Goal: Task Accomplishment & Management: Complete application form

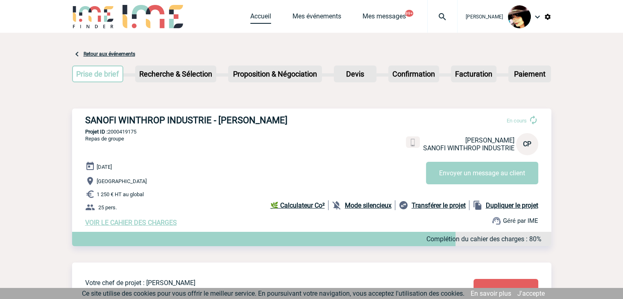
click at [252, 14] on link "Accueil" at bounding box center [260, 17] width 21 height 11
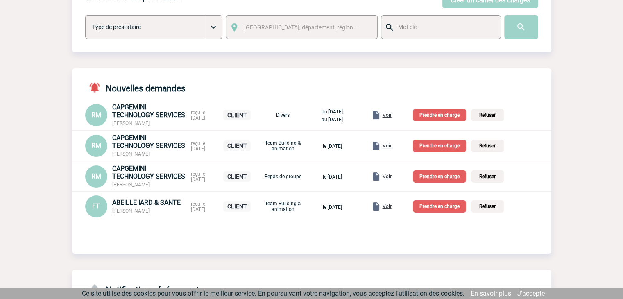
scroll to position [82, 0]
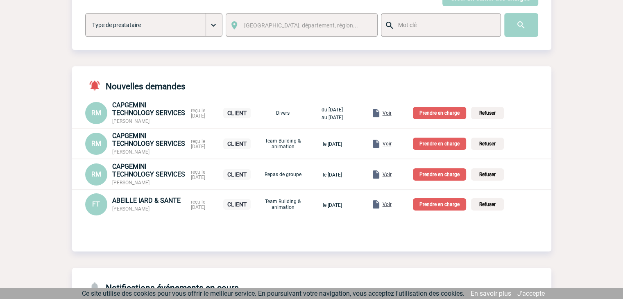
click at [391, 205] on span "Voir" at bounding box center [386, 204] width 9 height 6
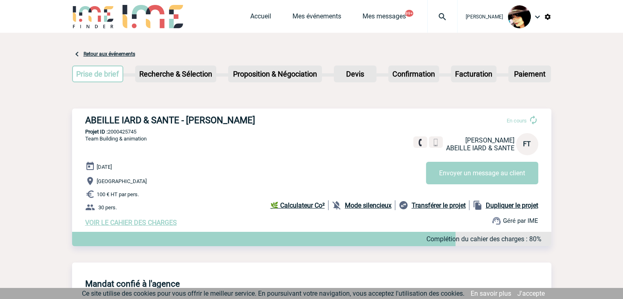
click at [136, 226] on span "VOIR LE CAHIER DES CHARGES" at bounding box center [131, 223] width 92 height 8
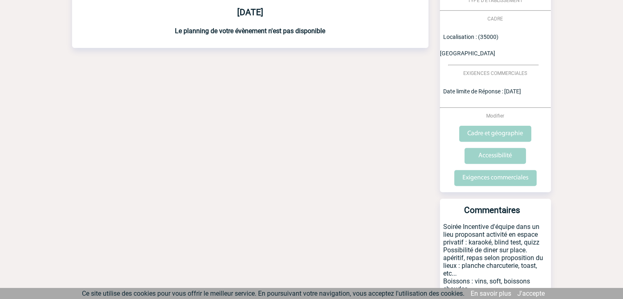
scroll to position [304, 0]
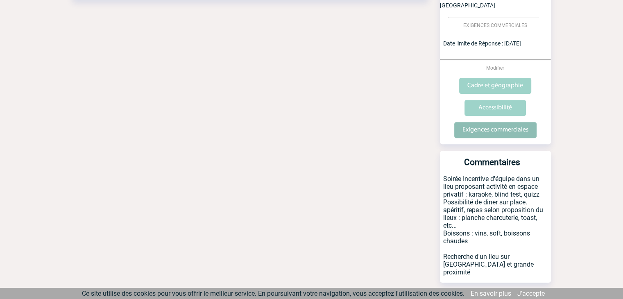
click at [480, 122] on input "Exigences commerciales" at bounding box center [495, 130] width 82 height 16
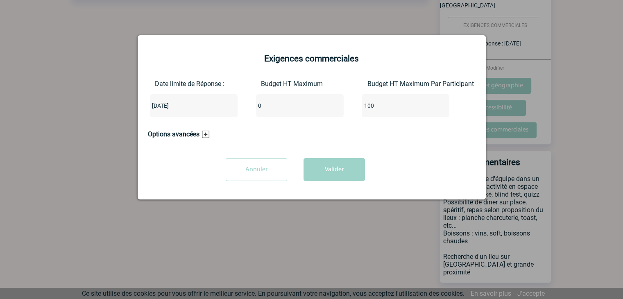
click at [284, 109] on input "0" at bounding box center [294, 105] width 77 height 11
type input "3000"
click at [345, 171] on button "Valider" at bounding box center [333, 169] width 61 height 23
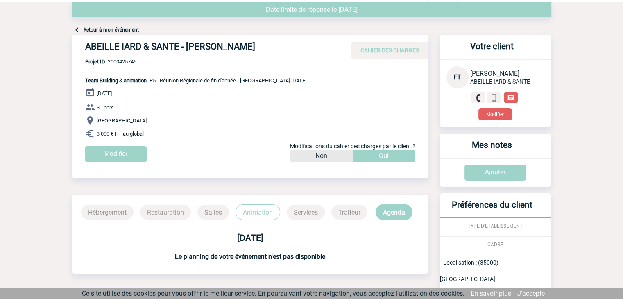
scroll to position [0, 0]
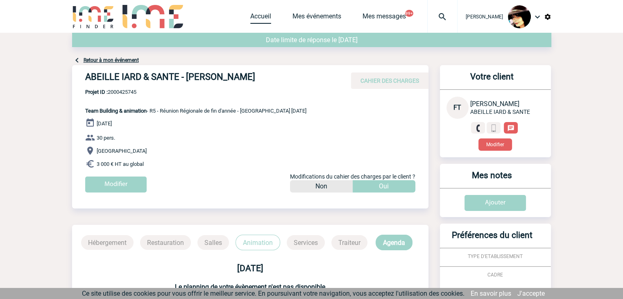
click at [250, 20] on link "Accueil" at bounding box center [260, 17] width 21 height 11
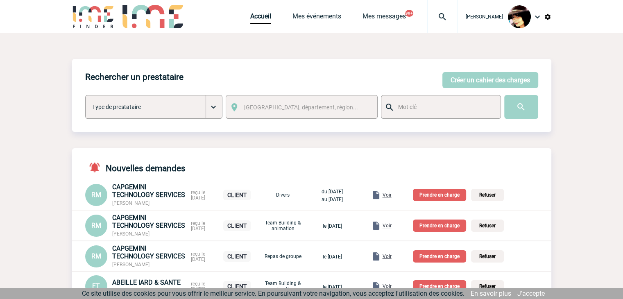
scroll to position [41, 0]
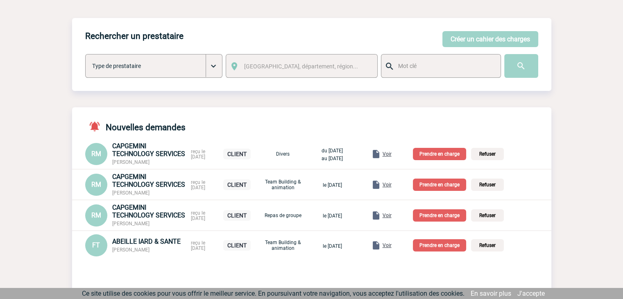
click at [441, 246] on p "Prendre en charge" at bounding box center [439, 245] width 53 height 12
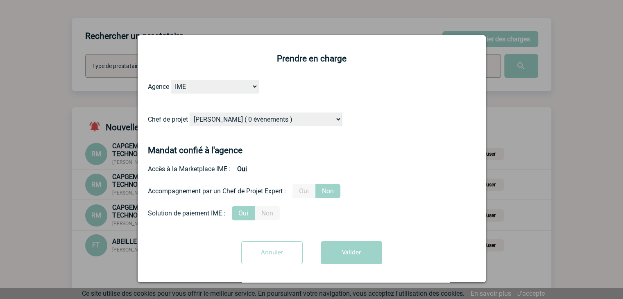
click at [239, 123] on select "Alizée VERLAGUET ( 0 évènements ) Anne-Françoise BONHOMME ( 183 évènements ) An…" at bounding box center [266, 120] width 152 height 14
select select "131234"
click at [239, 123] on select "Alizée VERLAGUET ( 0 évènements ) Anne-Françoise BONHOMME ( 183 évènements ) An…" at bounding box center [266, 120] width 152 height 14
click at [309, 192] on label "Oui" at bounding box center [303, 191] width 23 height 14
click at [0, 0] on input "Oui" at bounding box center [0, 0] width 0 height 0
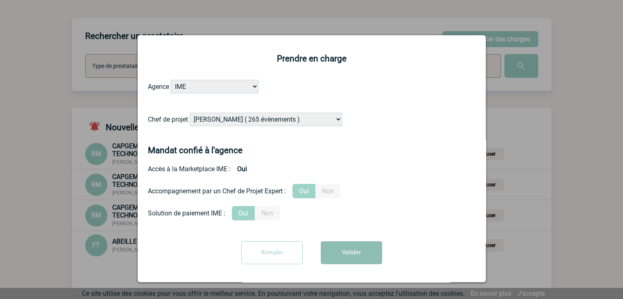
click at [349, 255] on button "Valider" at bounding box center [351, 252] width 61 height 23
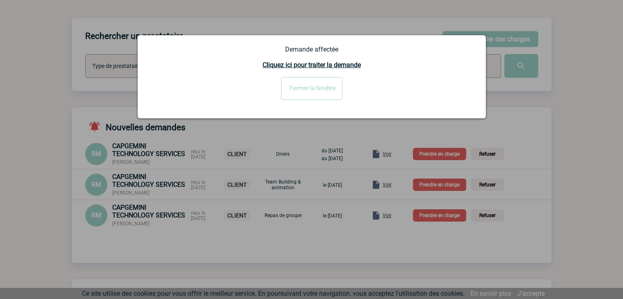
click at [305, 84] on input "Fermer la fenêtre" at bounding box center [311, 88] width 61 height 23
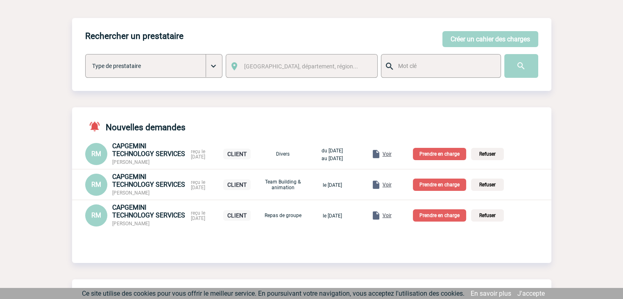
click at [391, 214] on span "Voir" at bounding box center [386, 215] width 9 height 6
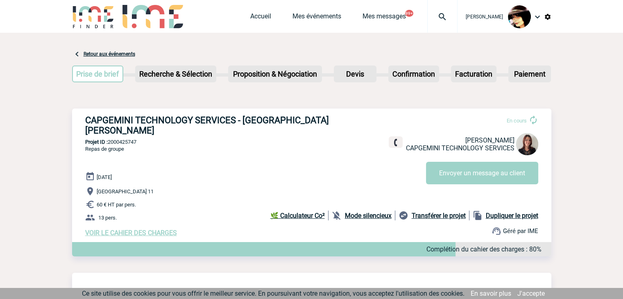
click at [140, 229] on span "VOIR LE CAHIER DES CHARGES" at bounding box center [131, 233] width 92 height 8
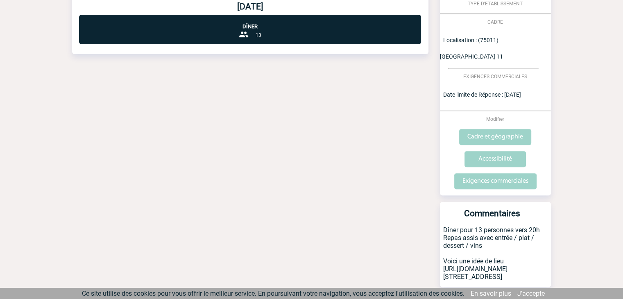
scroll to position [288, 0]
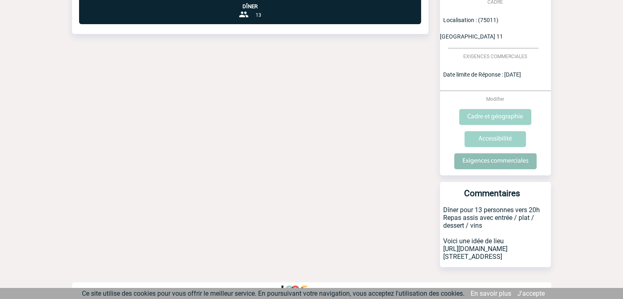
click at [476, 153] on input "Exigences commerciales" at bounding box center [495, 161] width 82 height 16
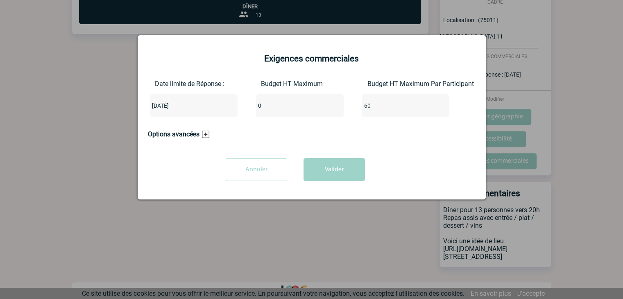
click at [273, 108] on input "0" at bounding box center [294, 105] width 77 height 11
type input "780"
click at [344, 176] on button "Valider" at bounding box center [333, 169] width 61 height 23
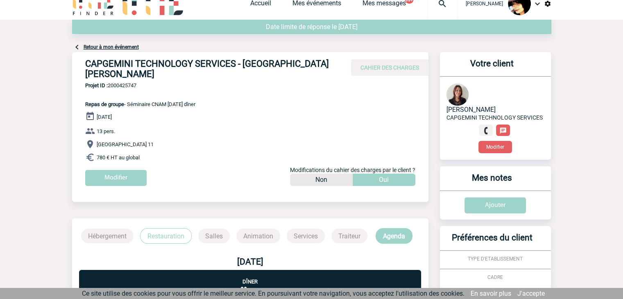
scroll to position [0, 0]
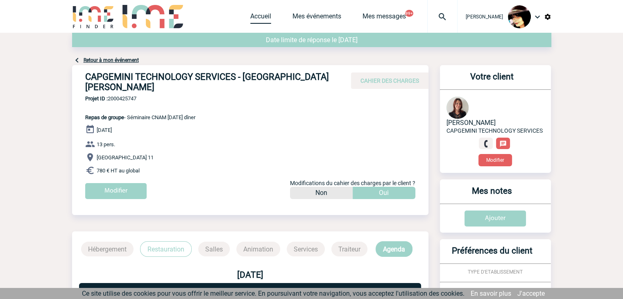
click at [254, 22] on link "Accueil" at bounding box center [260, 17] width 21 height 11
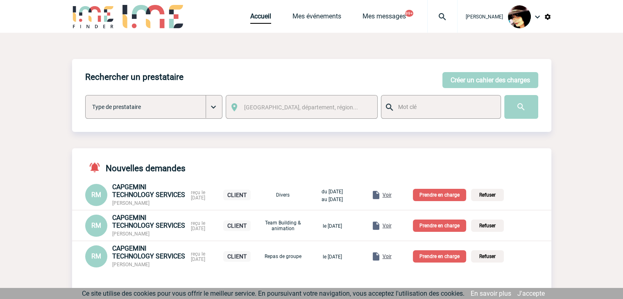
click at [391, 227] on span "Voir" at bounding box center [386, 226] width 9 height 6
click at [391, 196] on span "Voir" at bounding box center [386, 195] width 9 height 6
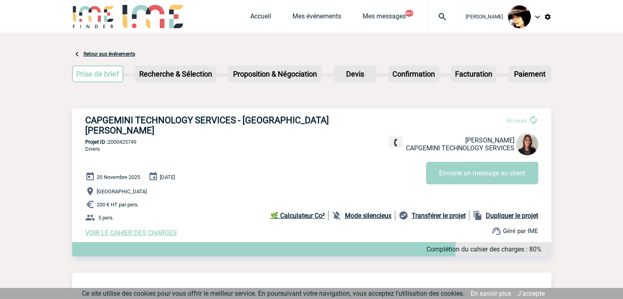
click at [159, 229] on span "VOIR LE CAHIER DES CHARGES" at bounding box center [131, 233] width 92 height 8
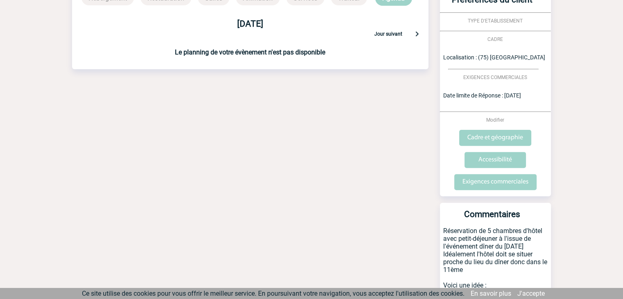
scroll to position [296, 0]
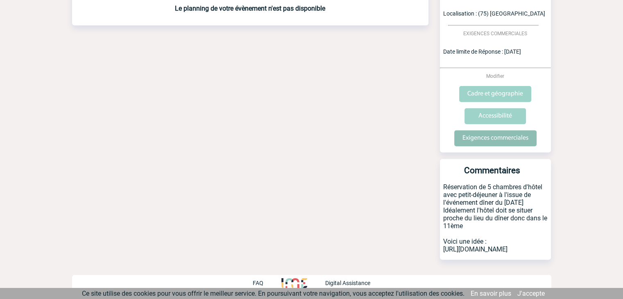
click at [472, 133] on input "Exigences commerciales" at bounding box center [495, 138] width 82 height 16
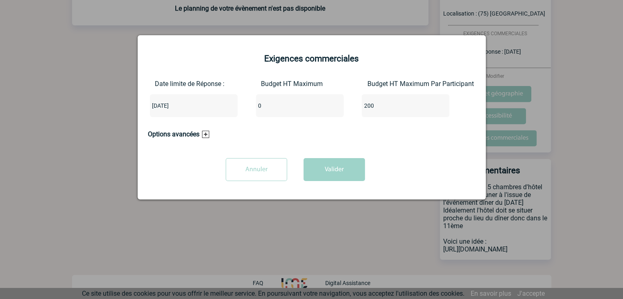
drag, startPoint x: 302, startPoint y: 108, endPoint x: 241, endPoint y: 108, distance: 60.6
click at [241, 108] on div "Date limite de Réponse : 2025-09-30 Budget HT Maximum 0 Budget HT Maximum Par P…" at bounding box center [311, 102] width 327 height 44
type input "1000"
click at [323, 169] on button "Valider" at bounding box center [333, 169] width 61 height 23
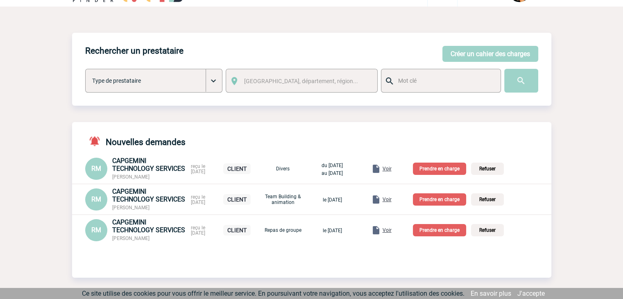
scroll to position [41, 0]
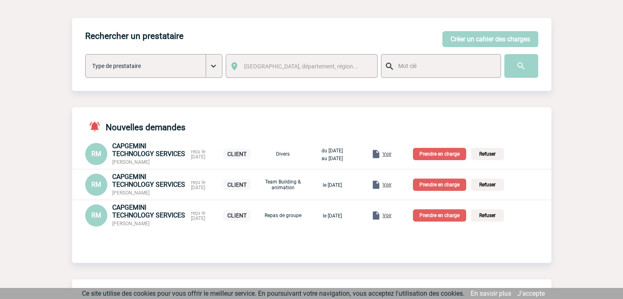
click at [447, 212] on p "Prendre en charge" at bounding box center [439, 215] width 53 height 12
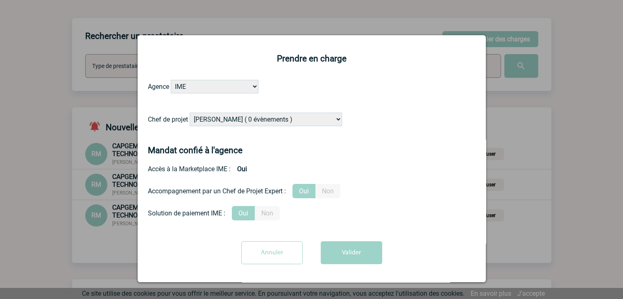
click at [287, 118] on select "Alizée VERLAGUET ( 0 évènements ) Anne-Françoise BONHOMME ( 183 évènements ) An…" at bounding box center [266, 120] width 152 height 14
select select "121547"
click at [287, 118] on select "Alizée VERLAGUET ( 0 évènements ) Anne-Françoise BONHOMME ( 183 évènements ) An…" at bounding box center [266, 120] width 152 height 14
click at [357, 257] on button "Valider" at bounding box center [351, 252] width 61 height 23
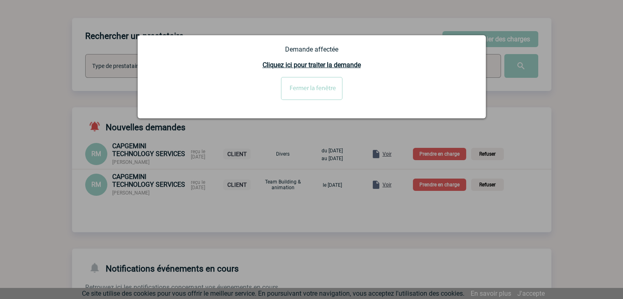
click at [290, 88] on input "Fermer la fenêtre" at bounding box center [311, 88] width 61 height 23
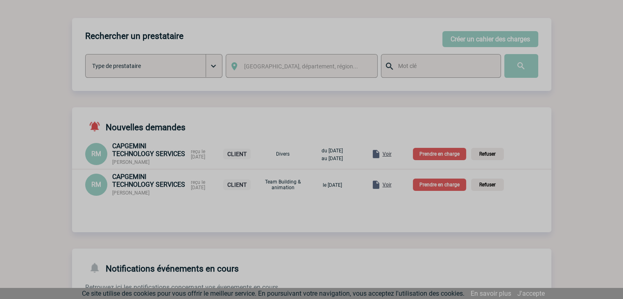
click at [446, 180] on div at bounding box center [311, 149] width 623 height 299
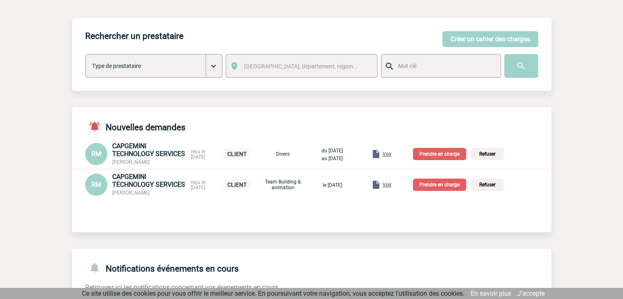
click at [445, 183] on p "Prendre en charge" at bounding box center [439, 184] width 53 height 12
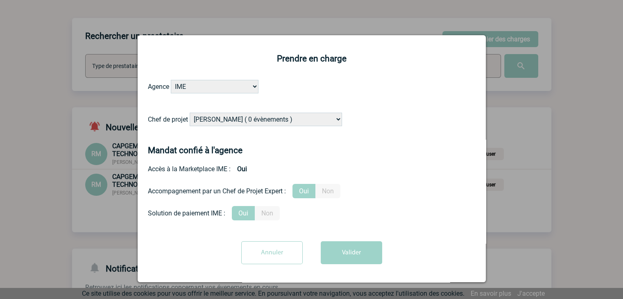
click at [254, 120] on select "Alizée VERLAGUET ( 0 évènements ) Anne-Françoise BONHOMME ( 183 évènements ) An…" at bounding box center [266, 120] width 152 height 14
select select "121547"
click at [190, 113] on select "Alizée VERLAGUET ( 0 évènements ) Anne-Françoise BONHOMME ( 183 évènements ) An…" at bounding box center [266, 120] width 152 height 14
click at [344, 251] on button "Valider" at bounding box center [351, 252] width 61 height 23
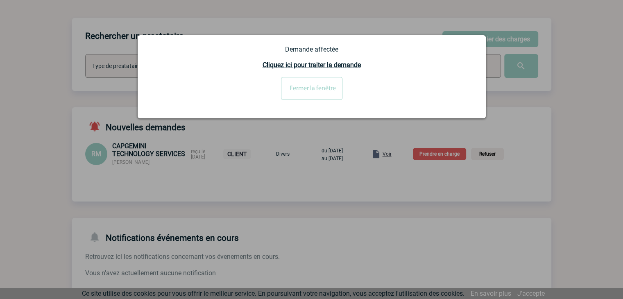
click at [316, 91] on input "Fermer la fenêtre" at bounding box center [311, 88] width 61 height 23
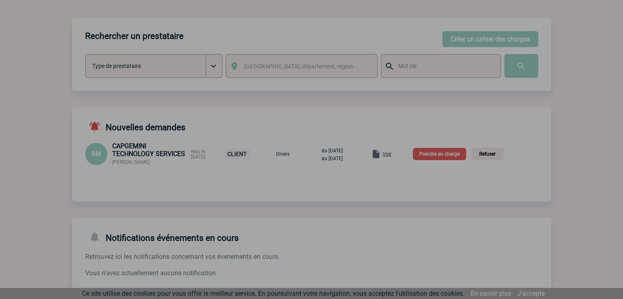
click at [446, 151] on div at bounding box center [311, 149] width 623 height 299
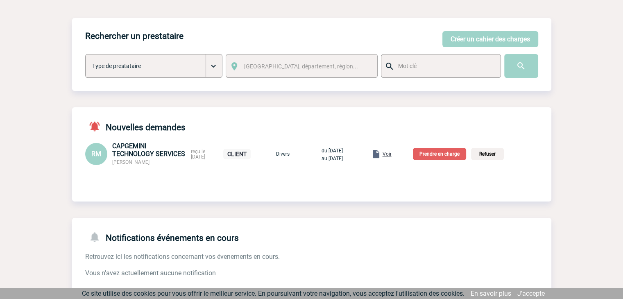
click at [446, 154] on p "Prendre en charge" at bounding box center [439, 154] width 53 height 12
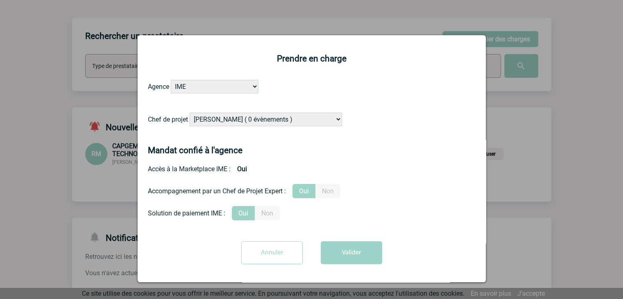
click at [257, 117] on select "Alizée VERLAGUET ( 0 évènements ) Anne-Françoise BONHOMME ( 183 évènements ) An…" at bounding box center [266, 120] width 152 height 14
select select "121547"
click at [190, 113] on select "Alizée VERLAGUET ( 0 évènements ) Anne-Françoise BONHOMME ( 183 évènements ) An…" at bounding box center [266, 120] width 152 height 14
click at [339, 258] on button "Valider" at bounding box center [351, 252] width 61 height 23
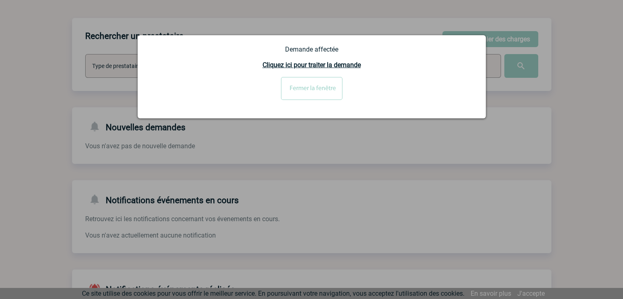
click at [303, 86] on input "Fermer la fenêtre" at bounding box center [311, 88] width 61 height 23
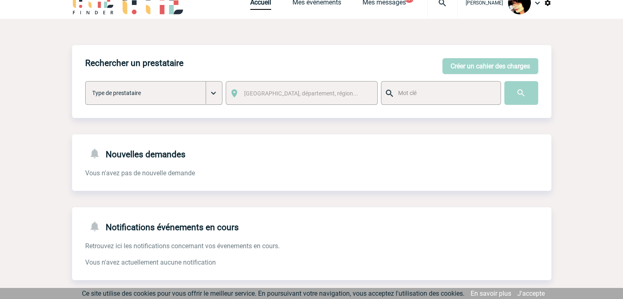
scroll to position [0, 0]
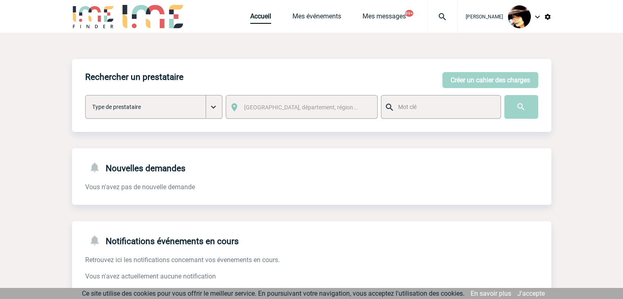
click at [434, 14] on img at bounding box center [441, 17] width 29 height 10
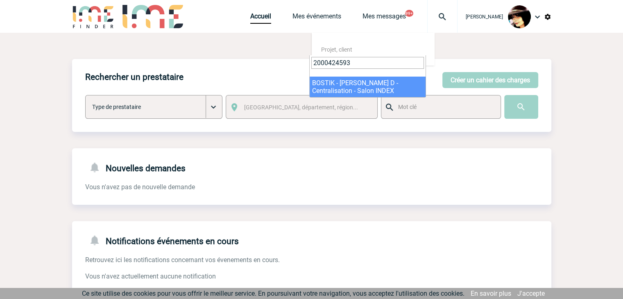
type input "2000424593"
select select "24094"
